Goal: Share content

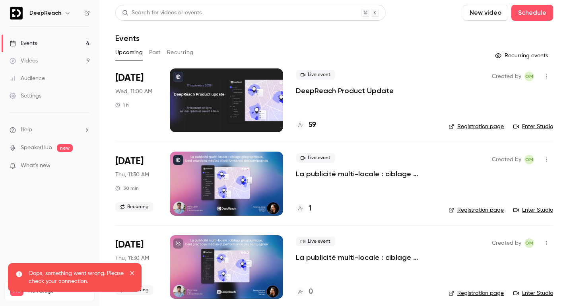
click at [344, 87] on p "DeepReach Product Update" at bounding box center [345, 91] width 98 height 10
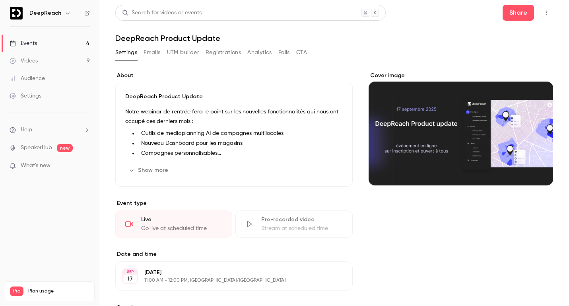
click at [549, 13] on icon "button" at bounding box center [547, 13] width 6 height 6
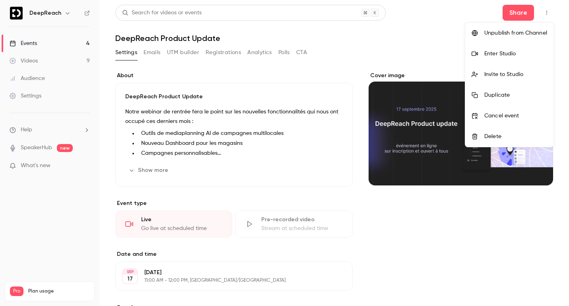
click at [520, 15] on div at bounding box center [284, 153] width 569 height 306
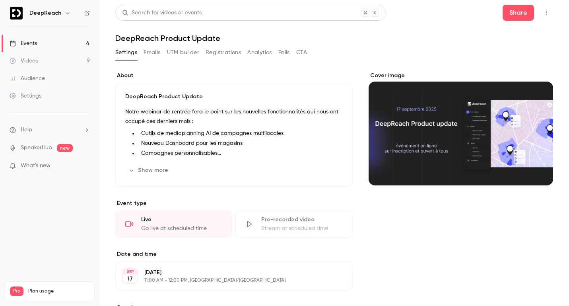
click at [520, 15] on button "Share" at bounding box center [518, 13] width 31 height 16
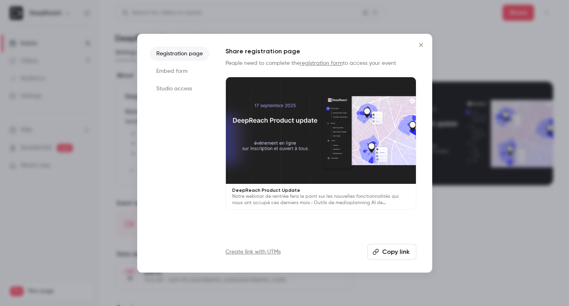
click at [387, 249] on button "Copy link" at bounding box center [392, 252] width 49 height 16
click at [422, 43] on icon "Close" at bounding box center [421, 45] width 4 height 4
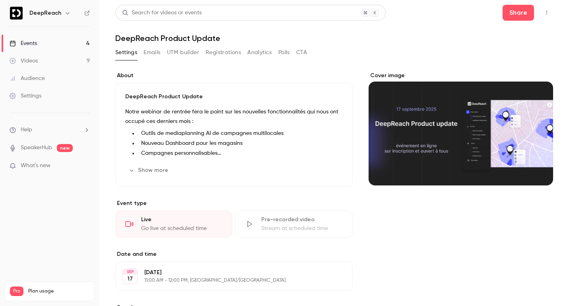
click at [221, 54] on button "Registrations" at bounding box center [223, 52] width 35 height 13
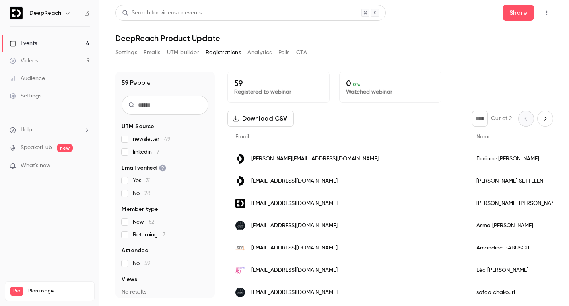
click at [41, 149] on link "SpeakerHub" at bounding box center [36, 148] width 31 height 8
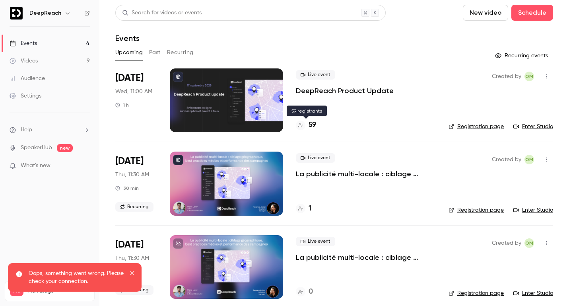
click at [312, 124] on h4 "59" at bounding box center [313, 125] width 8 height 11
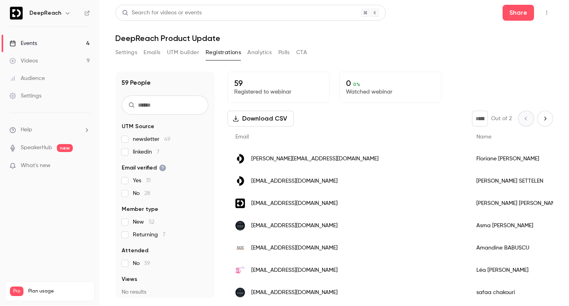
click at [34, 165] on span "What's new" at bounding box center [36, 165] width 30 height 8
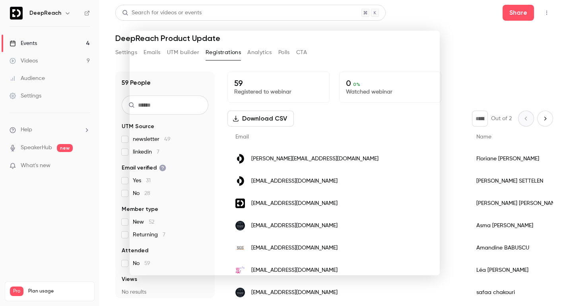
click at [477, 49] on div at bounding box center [284, 153] width 569 height 306
